Goal: Transaction & Acquisition: Download file/media

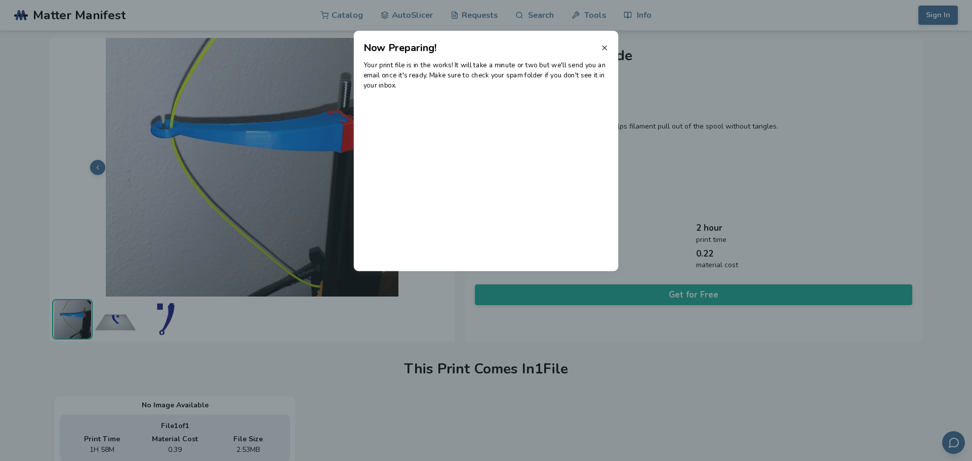
click at [605, 50] on icon at bounding box center [604, 48] width 8 height 8
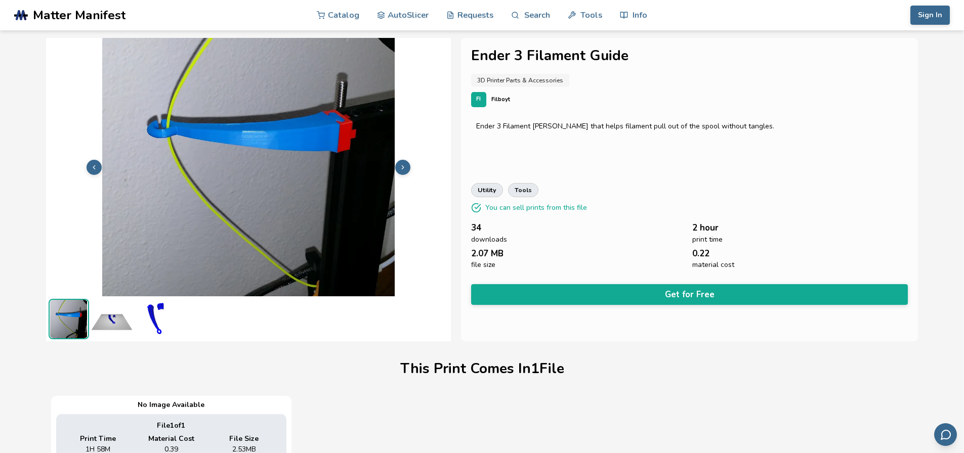
click at [627, 286] on button "Get for Free" at bounding box center [689, 294] width 437 height 21
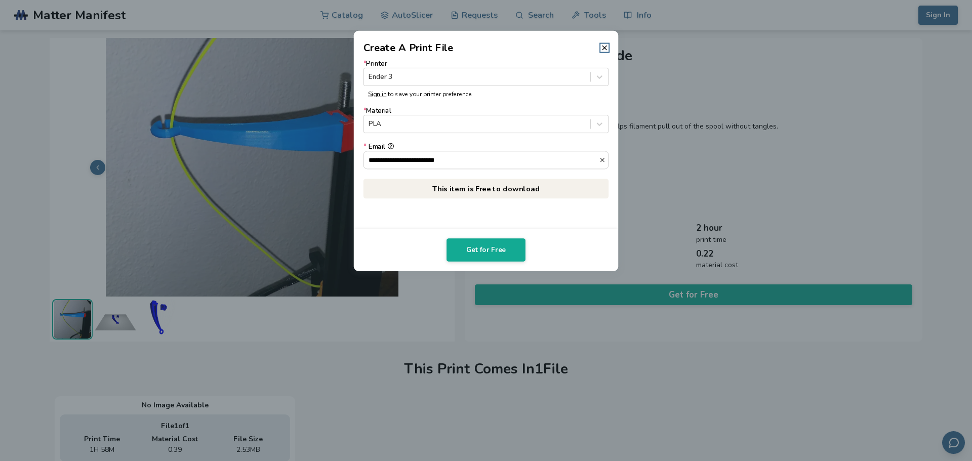
click at [605, 43] on header "Create A Print File" at bounding box center [486, 43] width 265 height 24
click at [604, 48] on line at bounding box center [604, 48] width 4 height 4
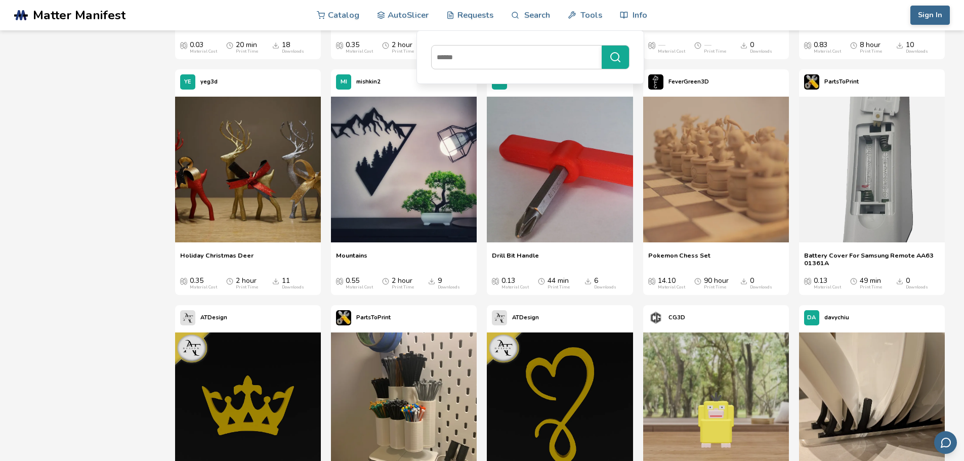
scroll to position [12598, 0]
click at [475, 56] on input at bounding box center [514, 57] width 165 height 18
type input "*****"
click at [602, 46] on button "*****" at bounding box center [615, 57] width 27 height 23
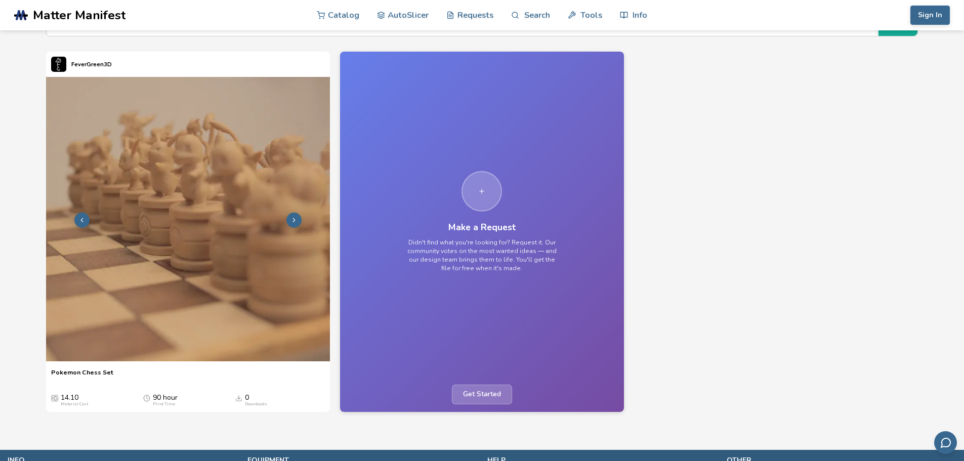
scroll to position [50, 0]
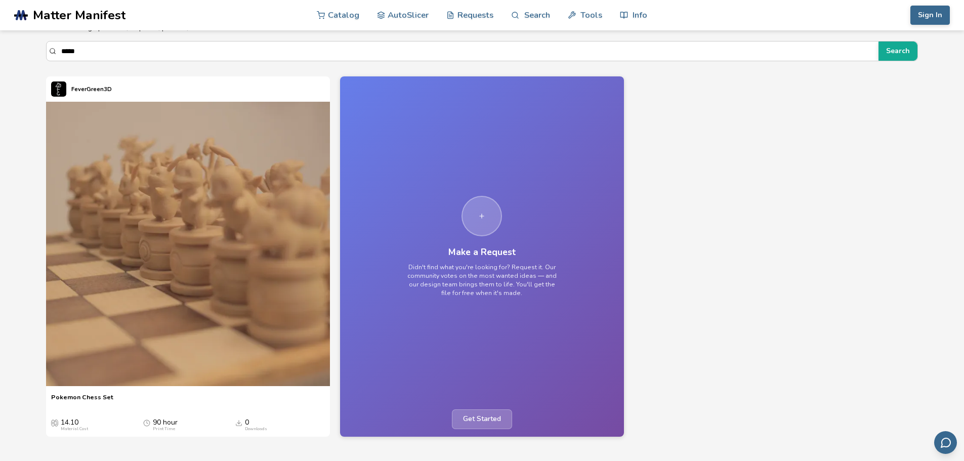
click at [59, 18] on span "Matter Manifest" at bounding box center [79, 15] width 93 height 14
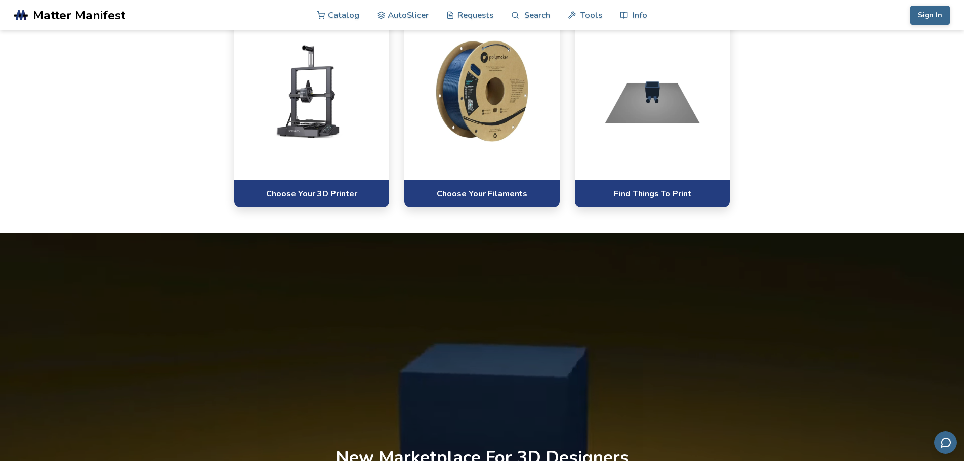
scroll to position [557, 0]
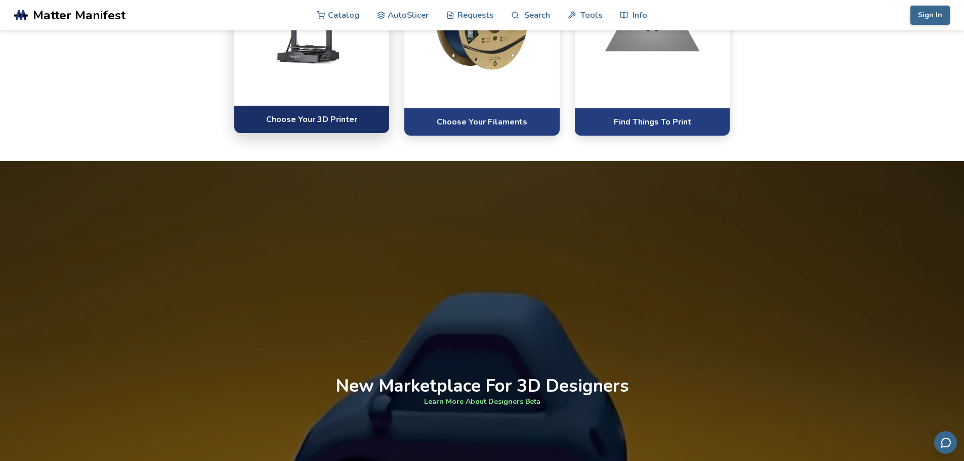
click at [315, 133] on link "Choose Your 3D Printer" at bounding box center [311, 119] width 155 height 28
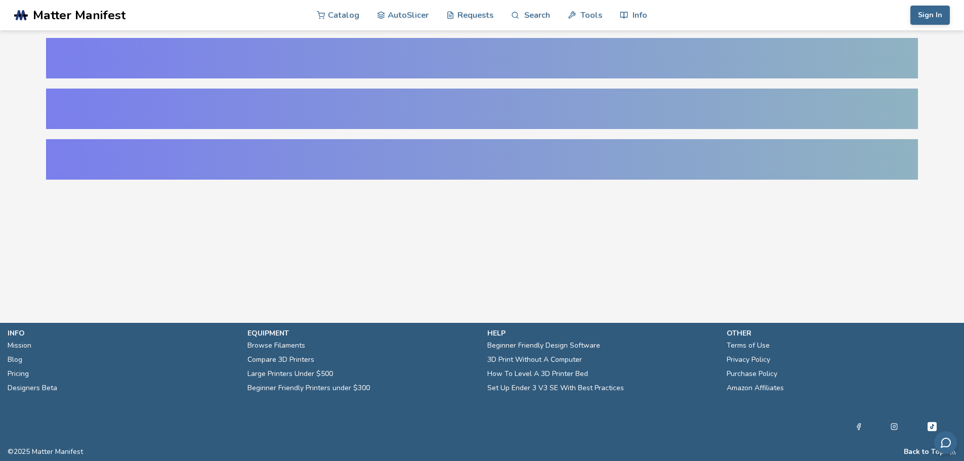
select select "**********"
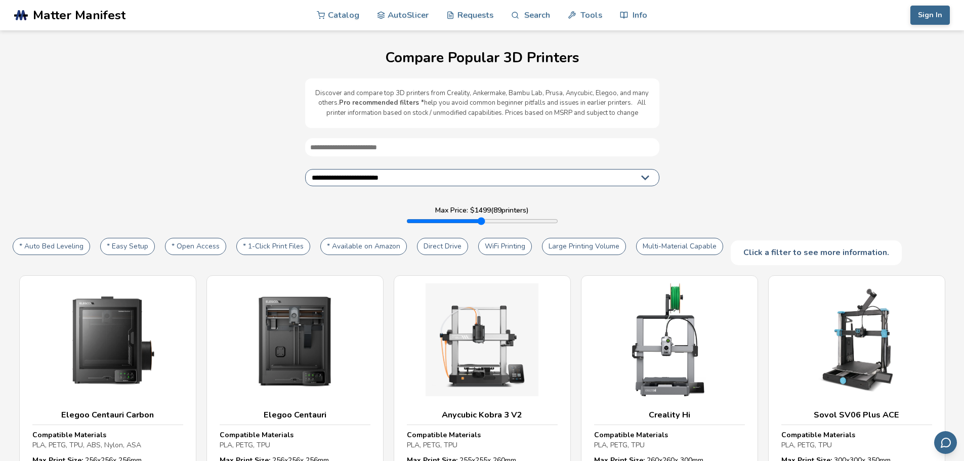
click at [395, 172] on select "**********" at bounding box center [482, 177] width 354 height 17
click at [305, 169] on select "**********" at bounding box center [482, 177] width 354 height 17
click at [49, 19] on span "Matter Manifest" at bounding box center [79, 15] width 93 height 14
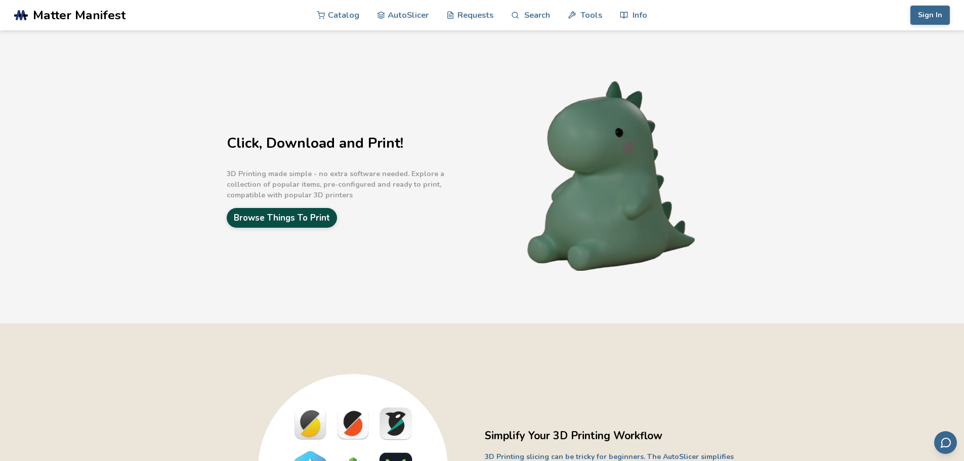
click at [314, 218] on link "Browse Things To Print" at bounding box center [282, 218] width 110 height 20
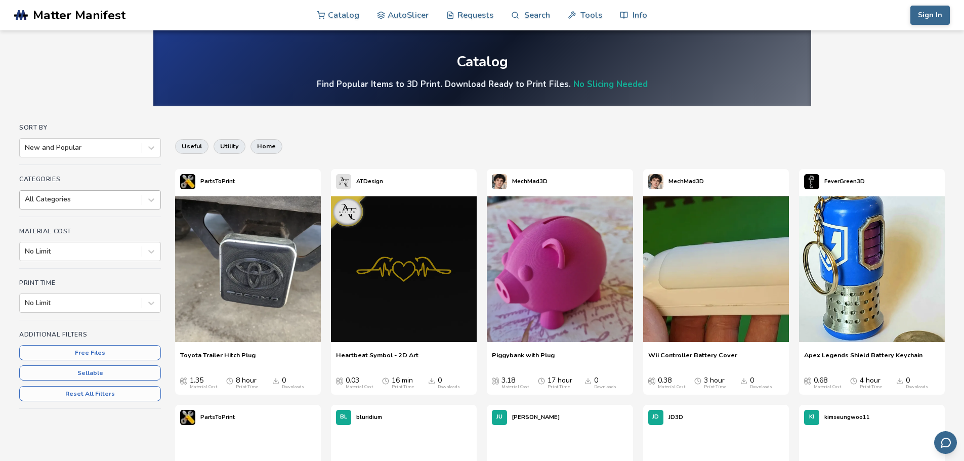
click at [75, 197] on div at bounding box center [81, 199] width 112 height 10
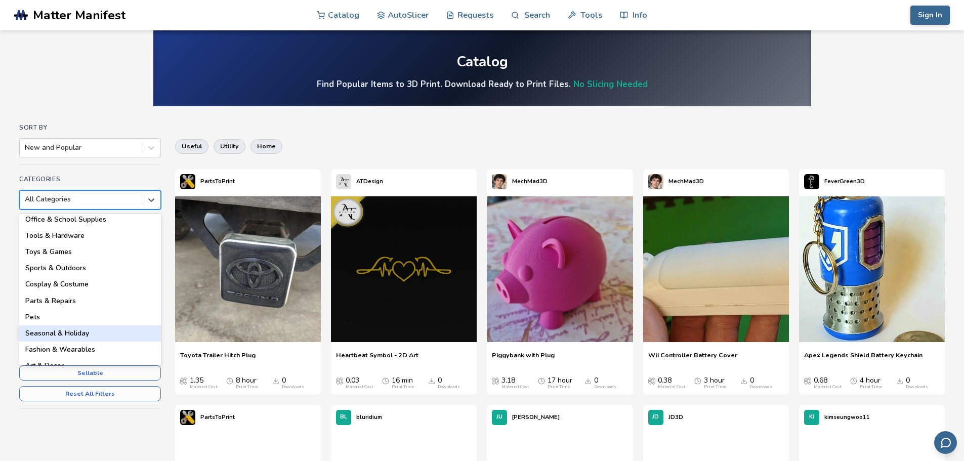
scroll to position [145, 0]
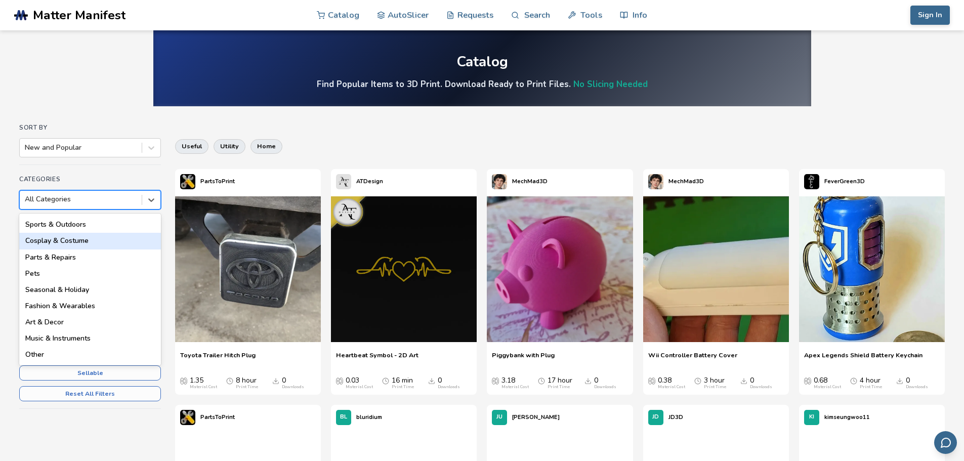
click at [91, 241] on div "Cosplay & Costume" at bounding box center [90, 241] width 142 height 16
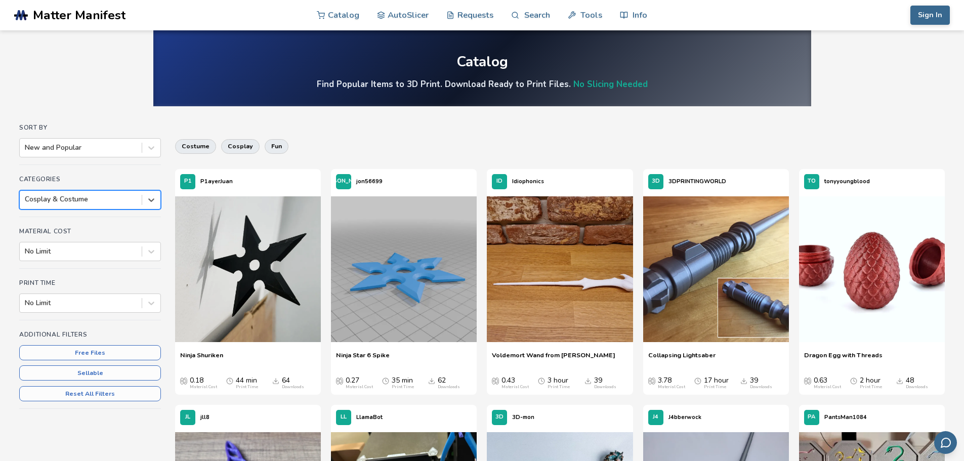
click at [69, 198] on div at bounding box center [81, 199] width 112 height 10
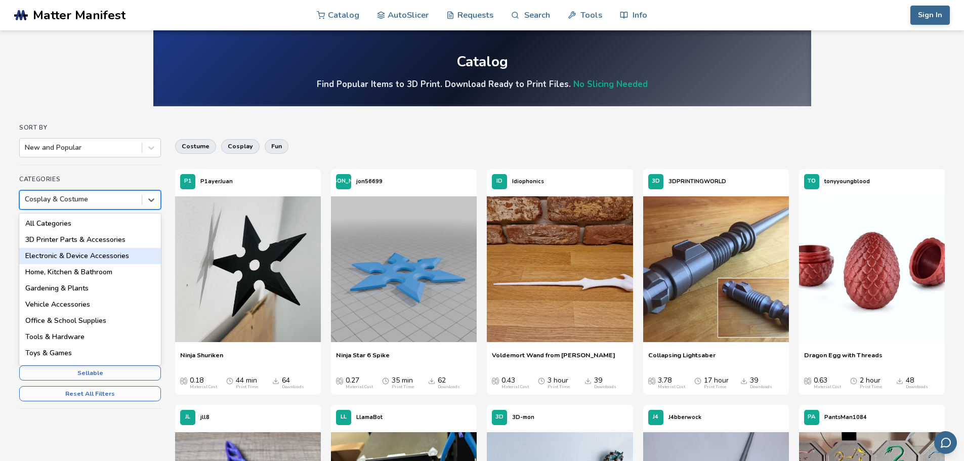
click at [108, 258] on div "Electronic & Device Accessories" at bounding box center [90, 256] width 142 height 16
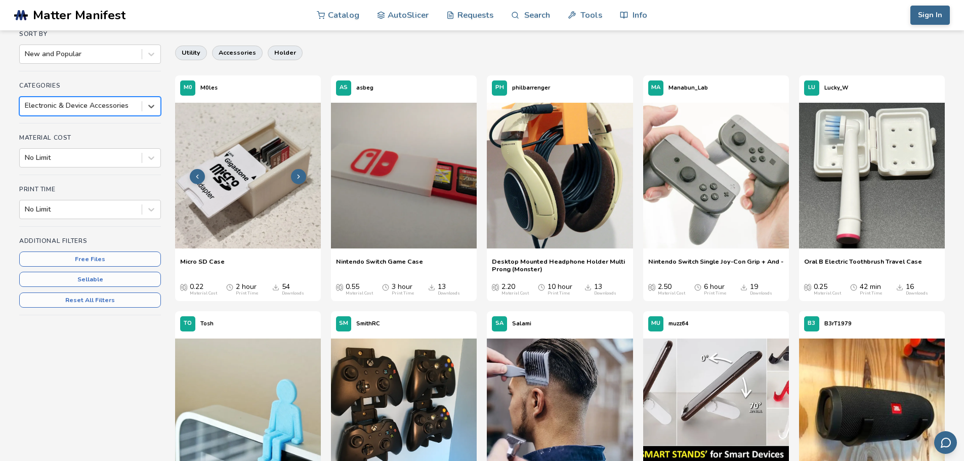
scroll to position [51, 0]
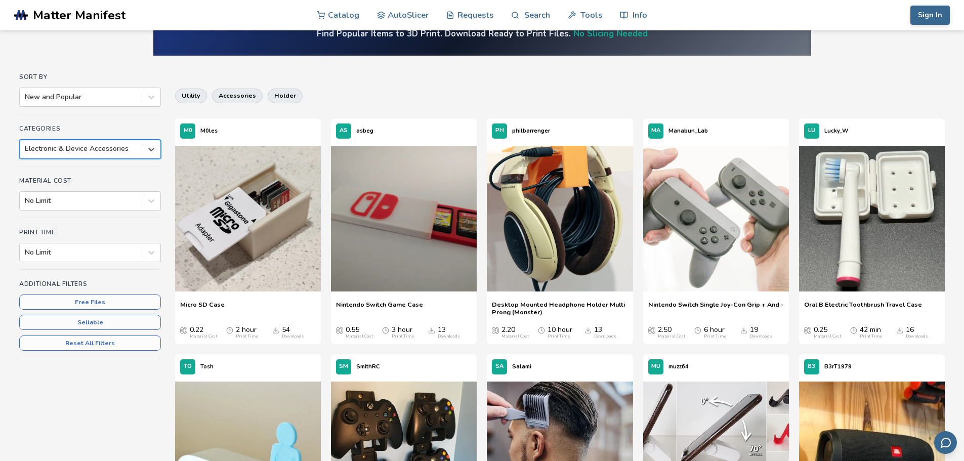
click at [103, 139] on div "Categories option Electronic & Device Accessories, selected. Electronic & Devic…" at bounding box center [90, 145] width 142 height 41
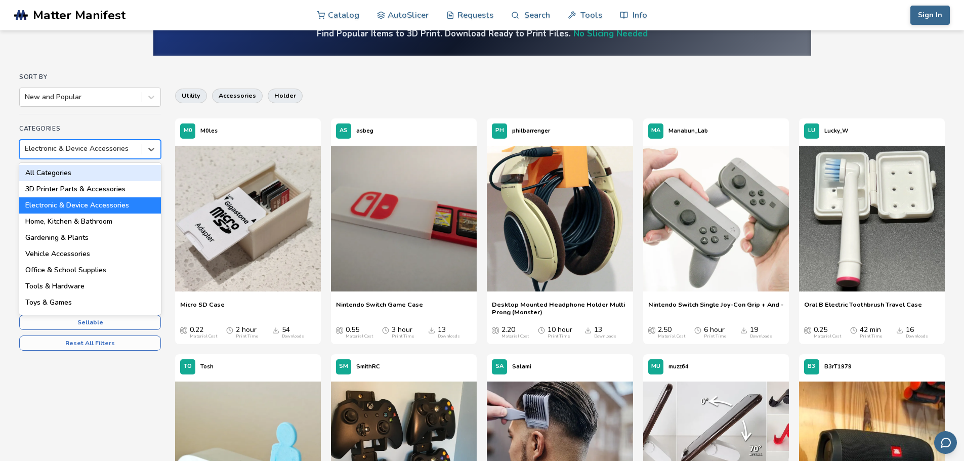
click at [104, 147] on div at bounding box center [81, 149] width 112 height 10
click at [101, 268] on div "Office & School Supplies" at bounding box center [90, 270] width 142 height 16
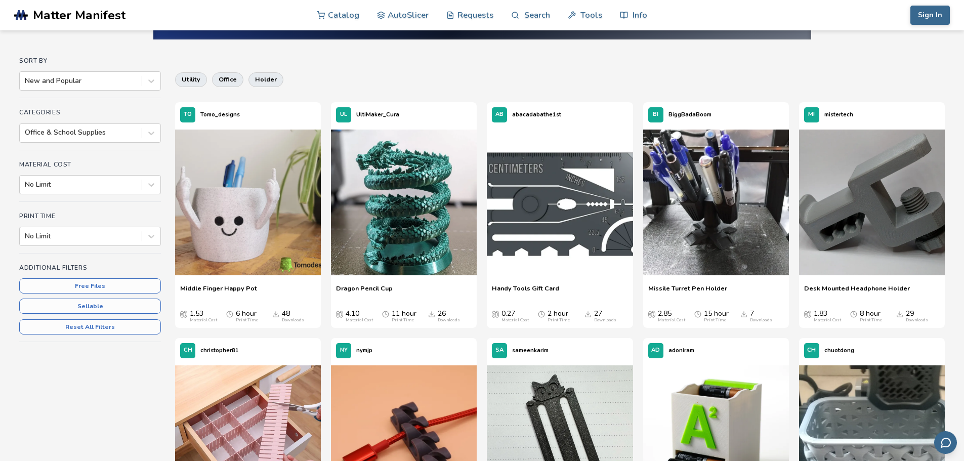
scroll to position [51, 0]
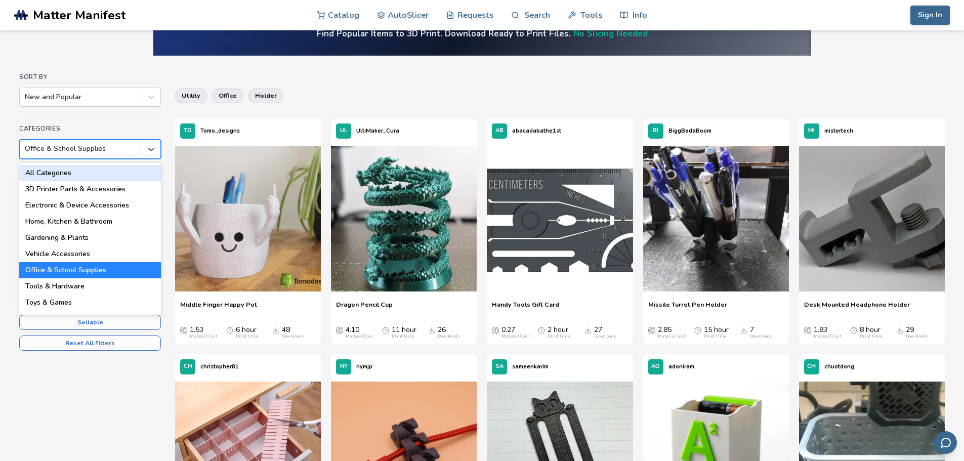
click at [88, 147] on div at bounding box center [81, 149] width 112 height 10
click at [83, 287] on div "Tools & Hardware" at bounding box center [90, 286] width 142 height 16
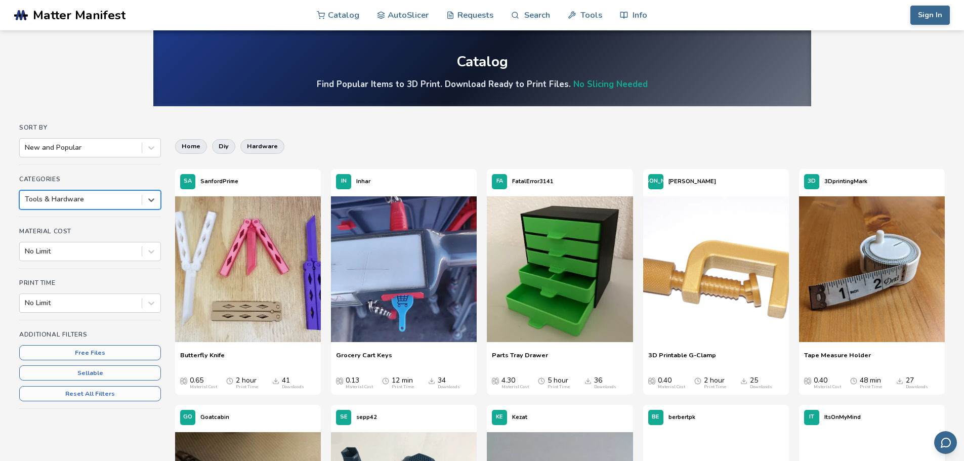
click at [111, 200] on div at bounding box center [81, 199] width 112 height 10
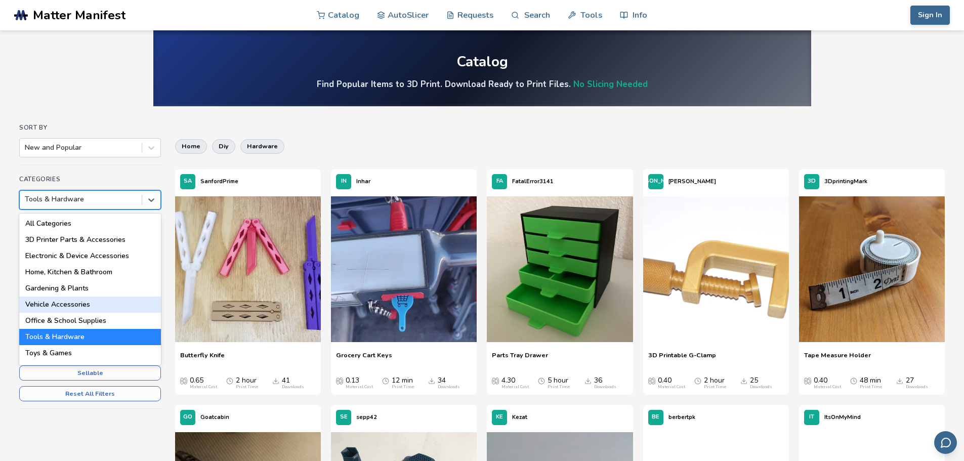
click at [84, 302] on div "Vehicle Accessories" at bounding box center [90, 305] width 142 height 16
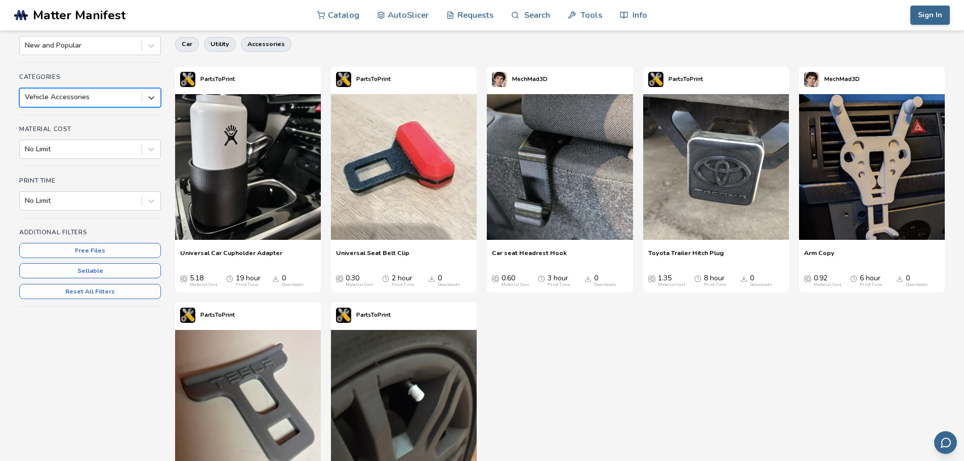
scroll to position [101, 0]
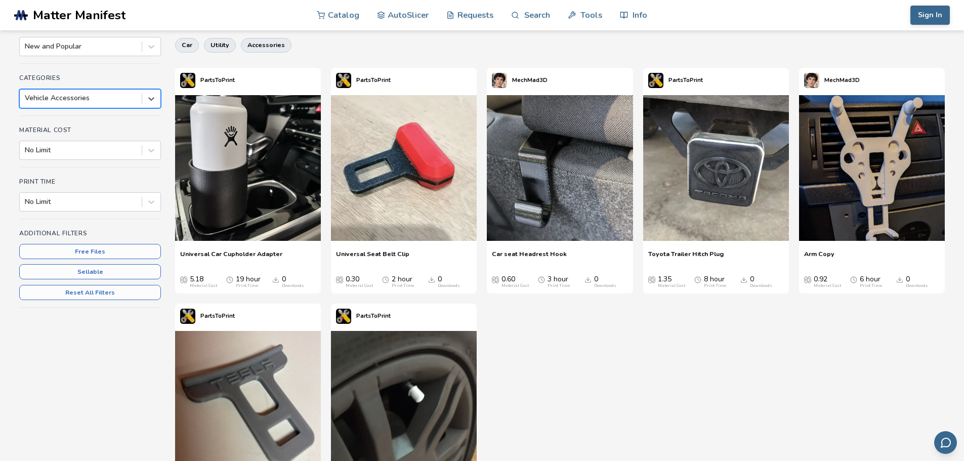
click at [70, 95] on div at bounding box center [81, 98] width 112 height 10
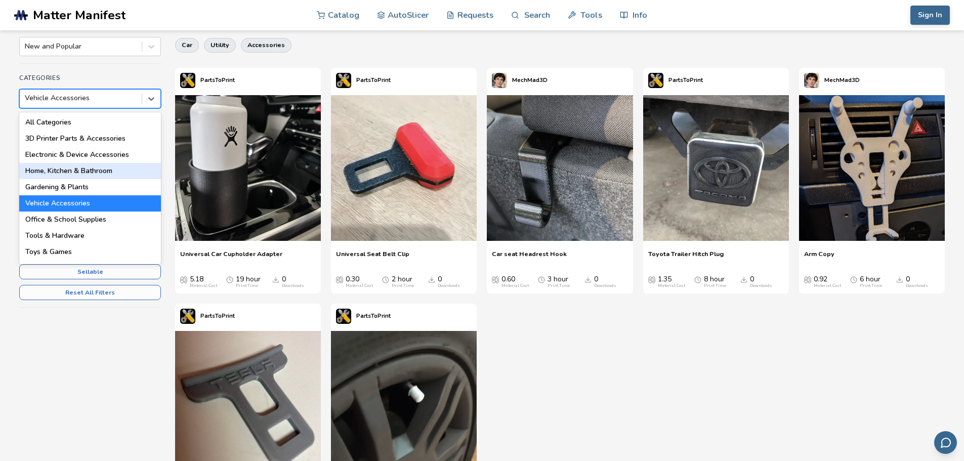
click at [108, 170] on div "Home, Kitchen & Bathroom" at bounding box center [90, 171] width 142 height 16
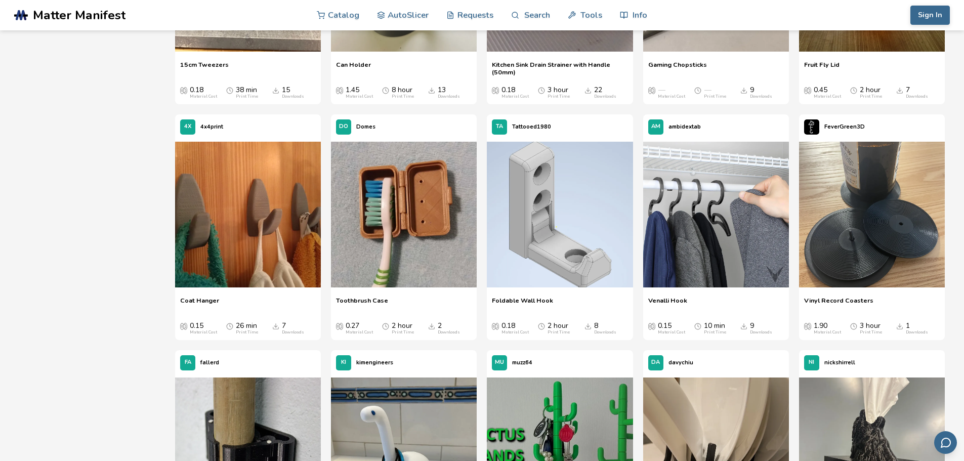
scroll to position [759, 0]
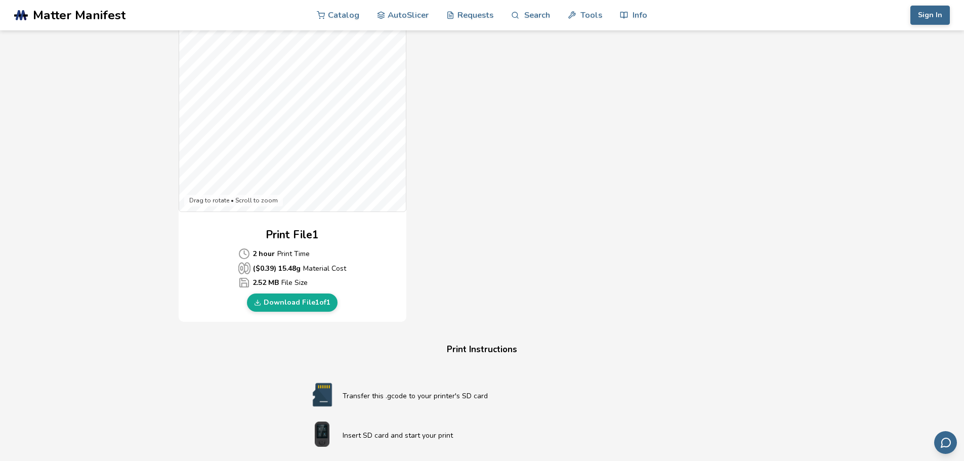
scroll to position [354, 0]
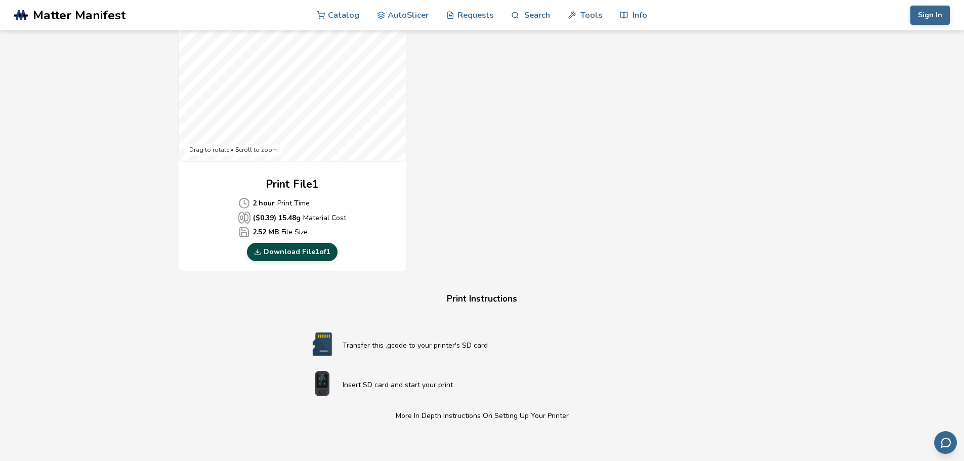
click at [296, 255] on link "Download File 1 of 1" at bounding box center [292, 252] width 91 height 18
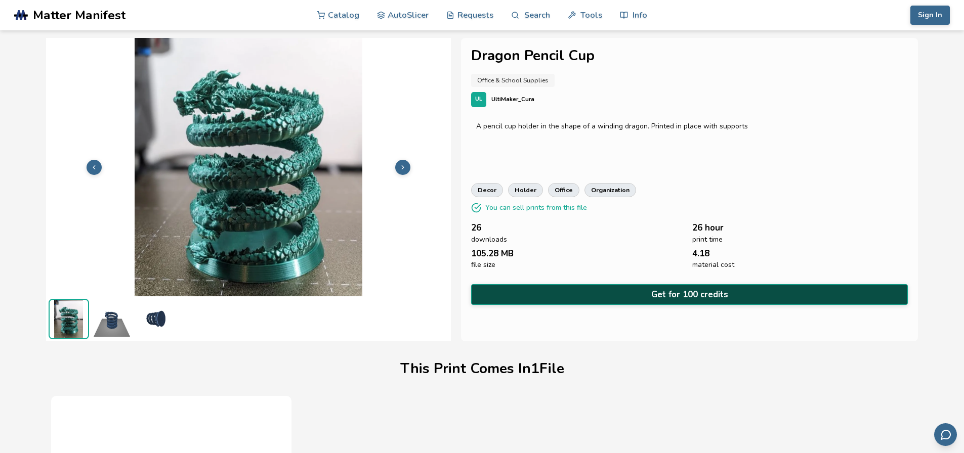
click at [646, 287] on button "Get for 100 credits" at bounding box center [689, 294] width 437 height 21
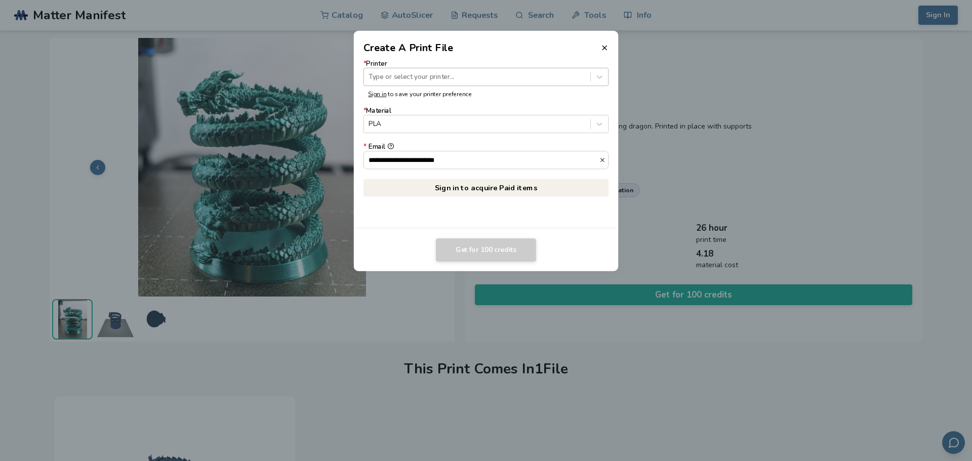
click at [411, 72] on div at bounding box center [476, 77] width 217 height 10
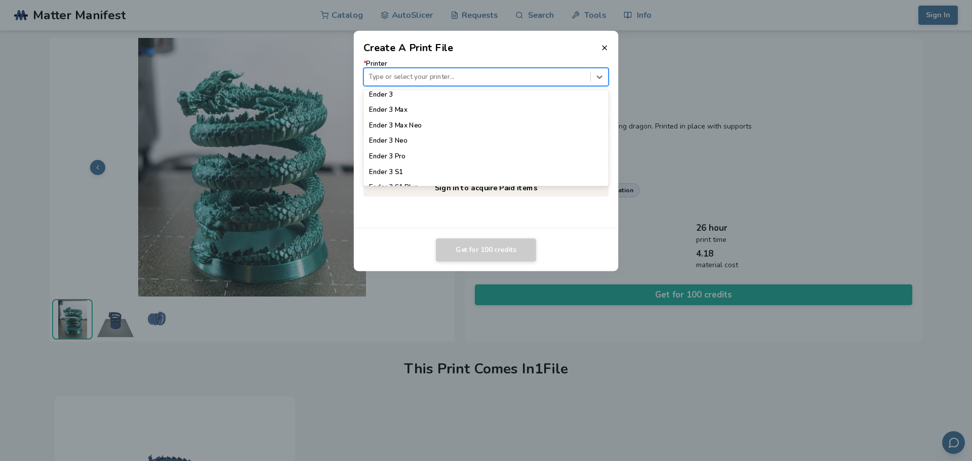
scroll to position [557, 0]
click at [417, 108] on div "Ender 3" at bounding box center [485, 110] width 245 height 15
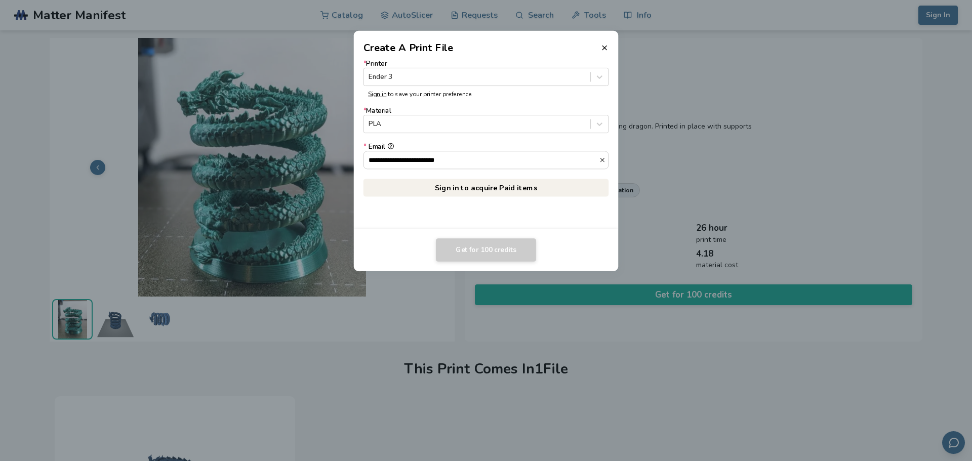
click at [509, 189] on link "Sign in to acquire Paid items" at bounding box center [485, 188] width 245 height 18
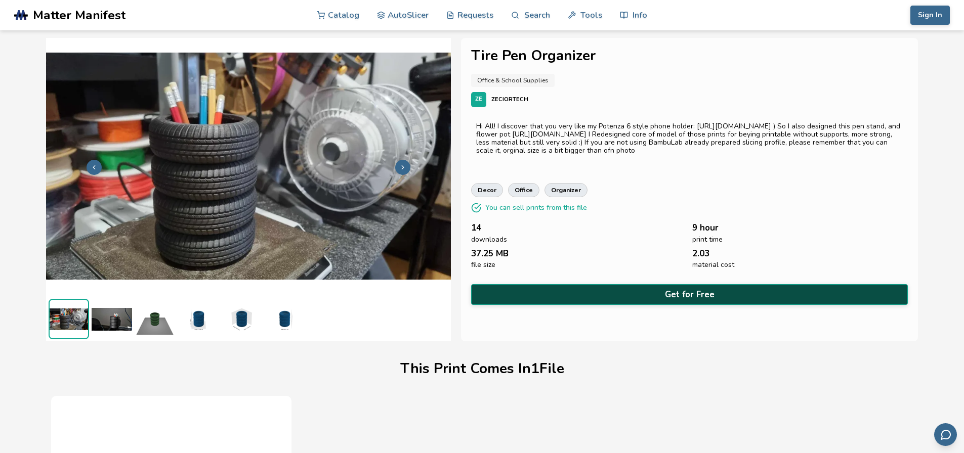
click at [583, 291] on button "Get for Free" at bounding box center [689, 294] width 437 height 21
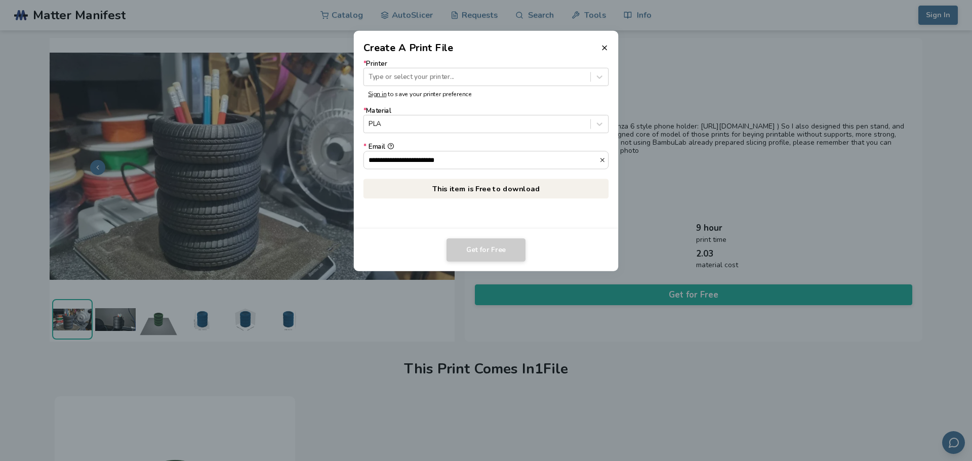
click at [490, 189] on p "This item is Free to download" at bounding box center [485, 189] width 245 height 20
click at [449, 73] on div at bounding box center [476, 77] width 217 height 10
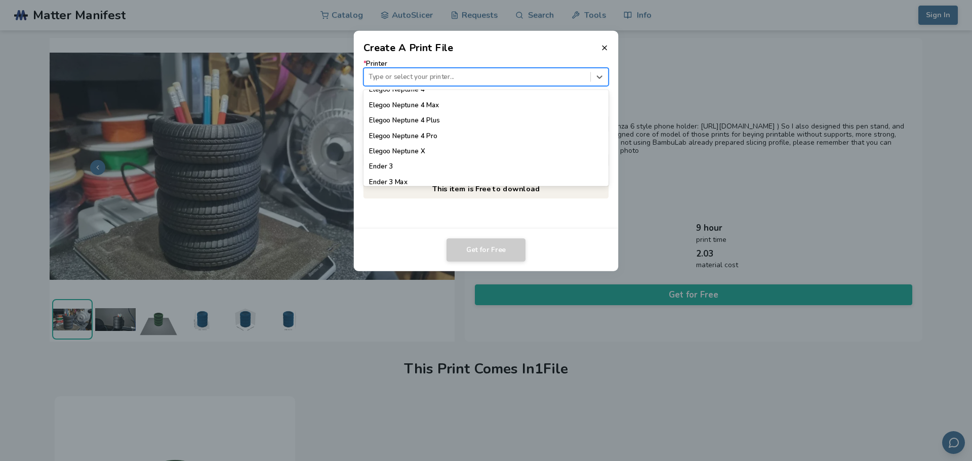
scroll to position [506, 0]
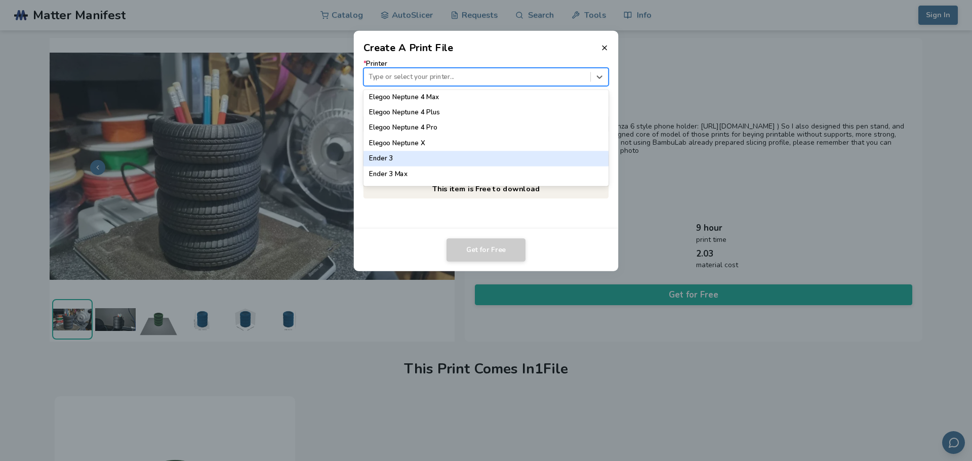
click at [394, 157] on div "Ender 3" at bounding box center [485, 158] width 245 height 15
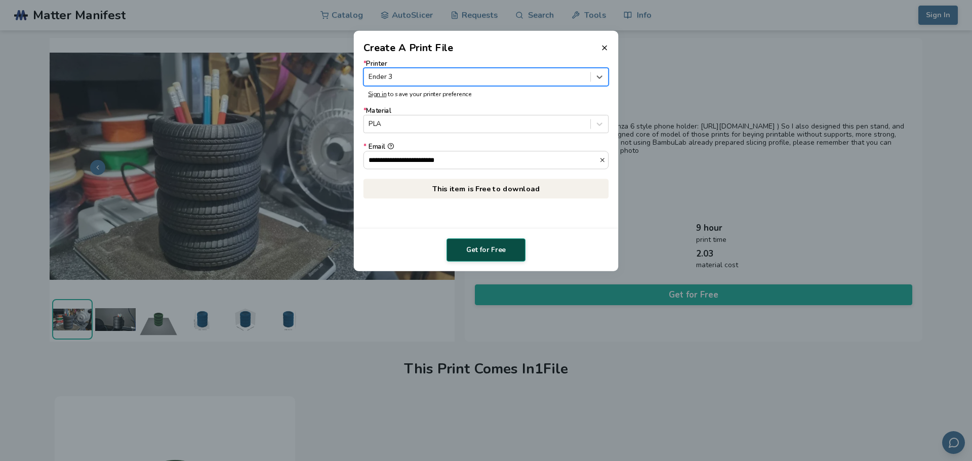
click at [496, 254] on button "Get for Free" at bounding box center [485, 249] width 79 height 23
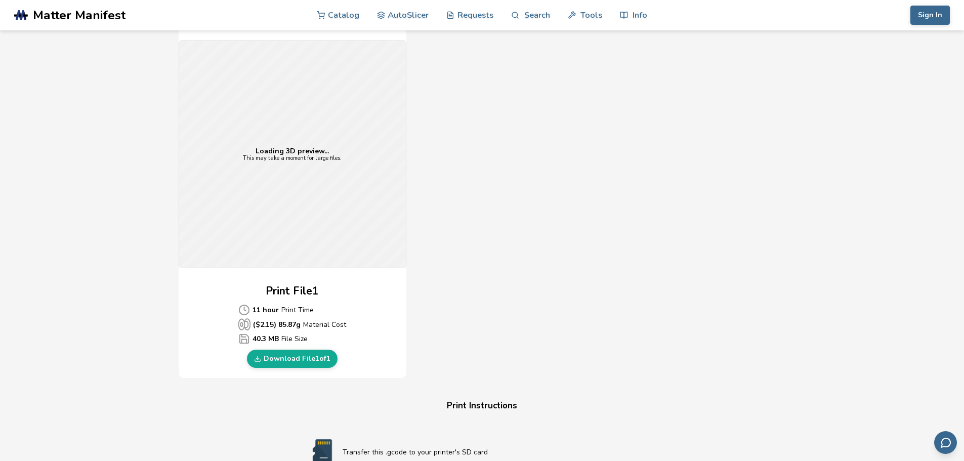
scroll to position [253, 0]
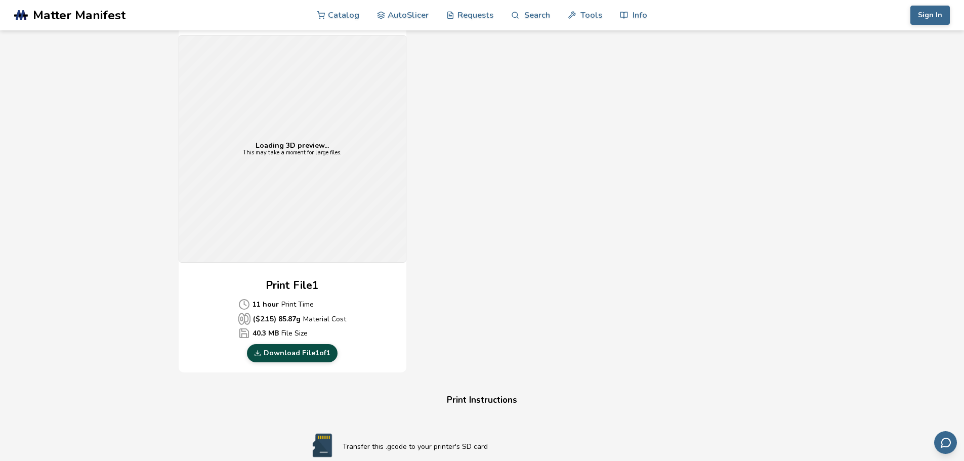
click at [302, 351] on link "Download File 1 of 1" at bounding box center [292, 353] width 91 height 18
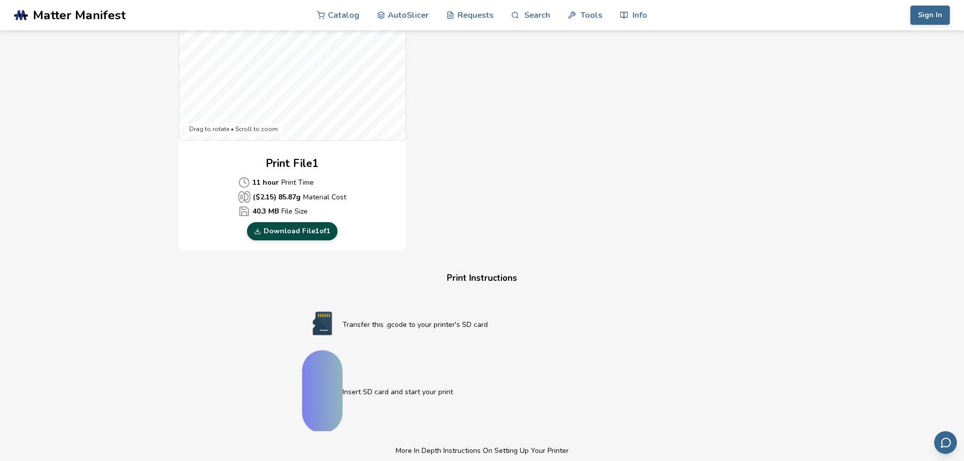
scroll to position [405, 0]
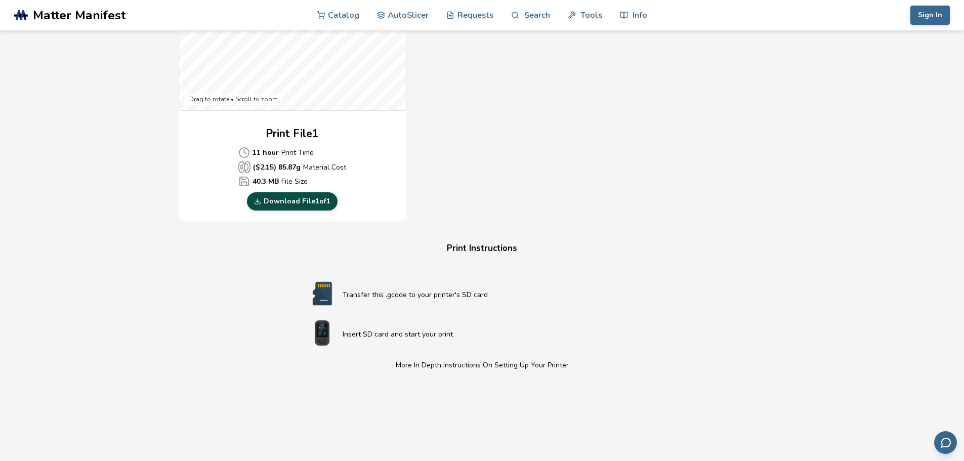
click at [278, 201] on link "Download File 1 of 1" at bounding box center [292, 201] width 91 height 18
click at [753, 149] on div "Gcode Preview Drag to rotate • Scroll to zoom Print File 1 11 hour Print Time (…" at bounding box center [482, 37] width 607 height 368
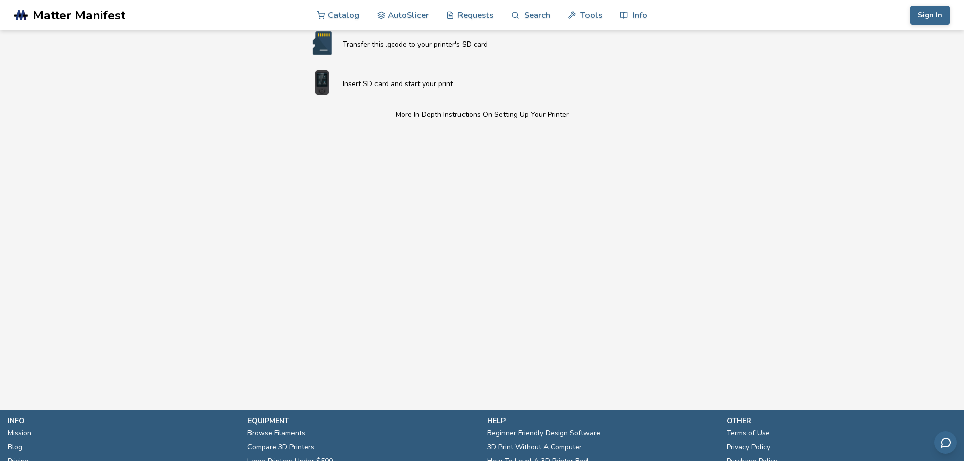
scroll to position [658, 0]
